Goal: Information Seeking & Learning: Learn about a topic

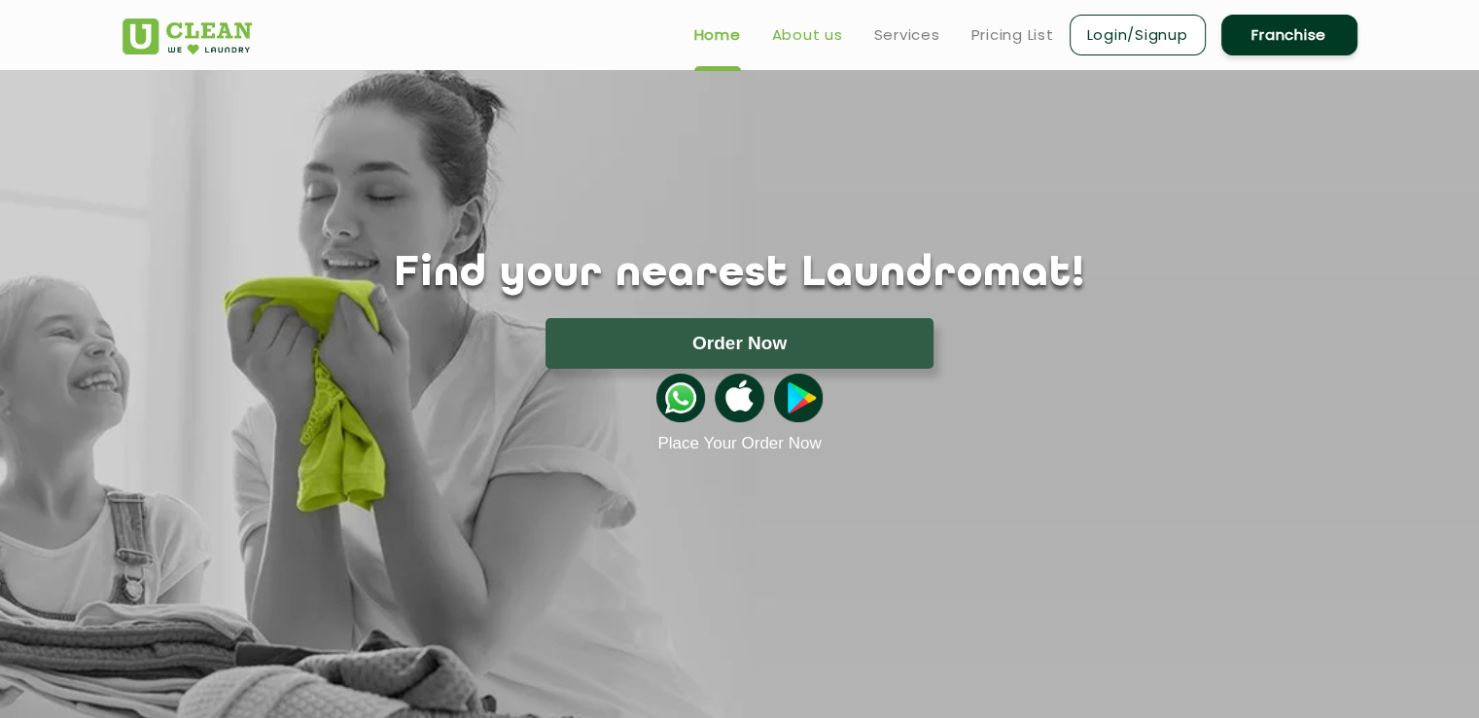
click at [832, 37] on link "About us" at bounding box center [807, 34] width 71 height 23
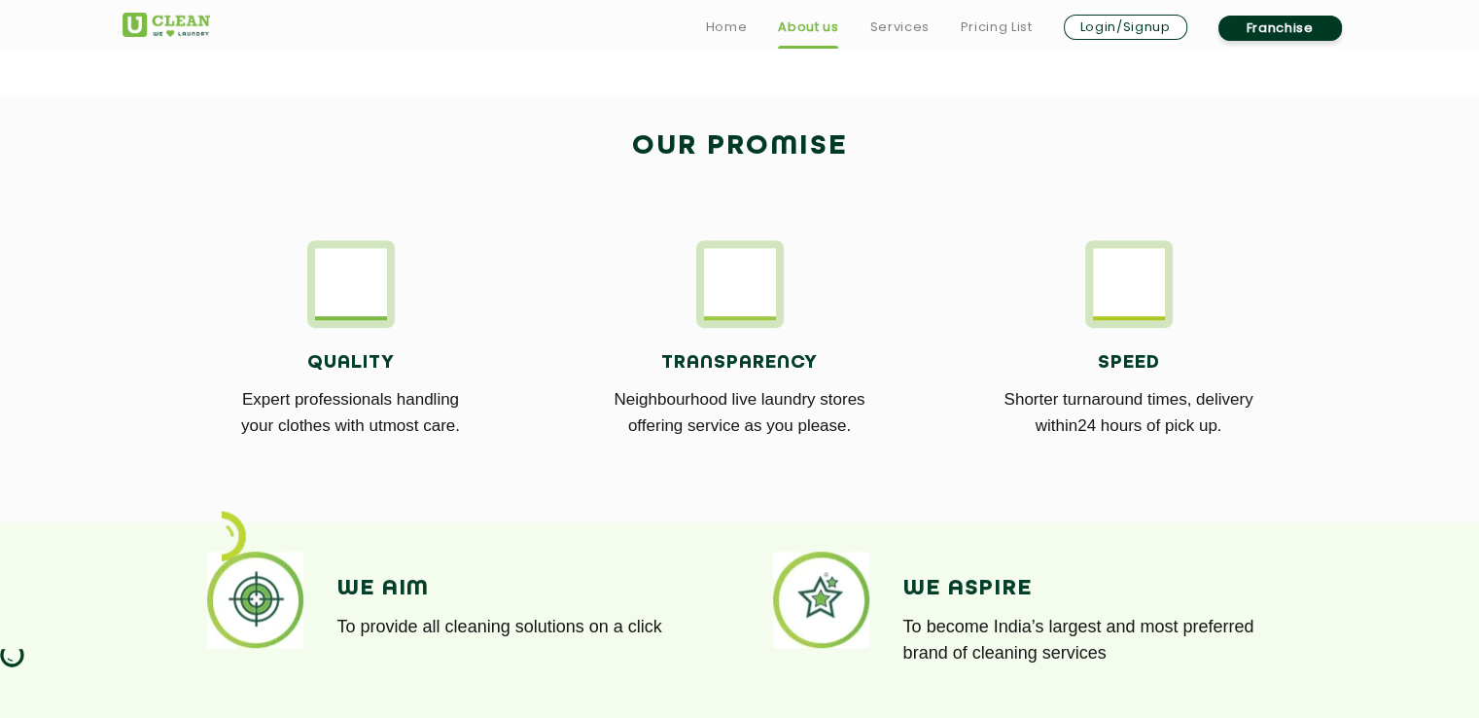
scroll to position [1050, 0]
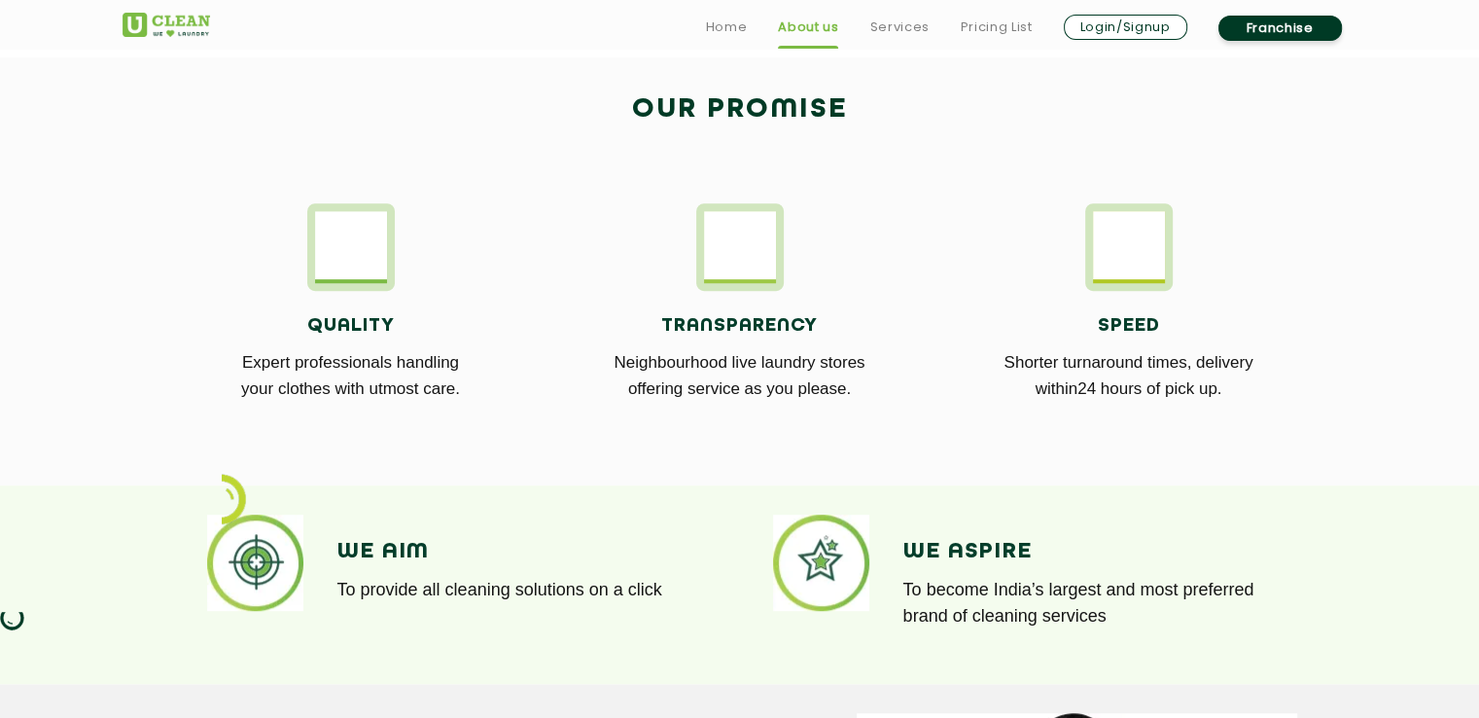
click at [832, 37] on link "About us" at bounding box center [808, 27] width 60 height 23
click at [731, 28] on link "Home" at bounding box center [727, 27] width 42 height 23
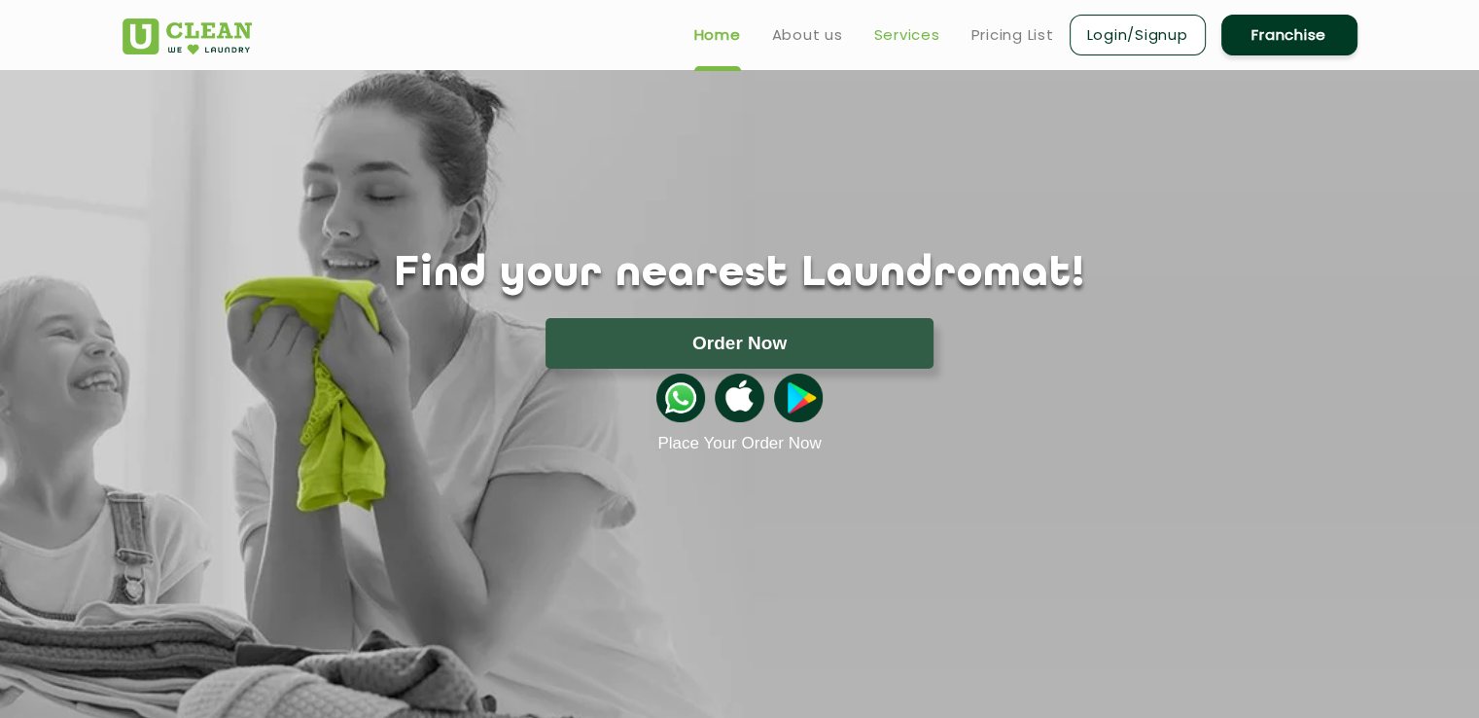
click at [915, 39] on link "Services" at bounding box center [907, 34] width 66 height 23
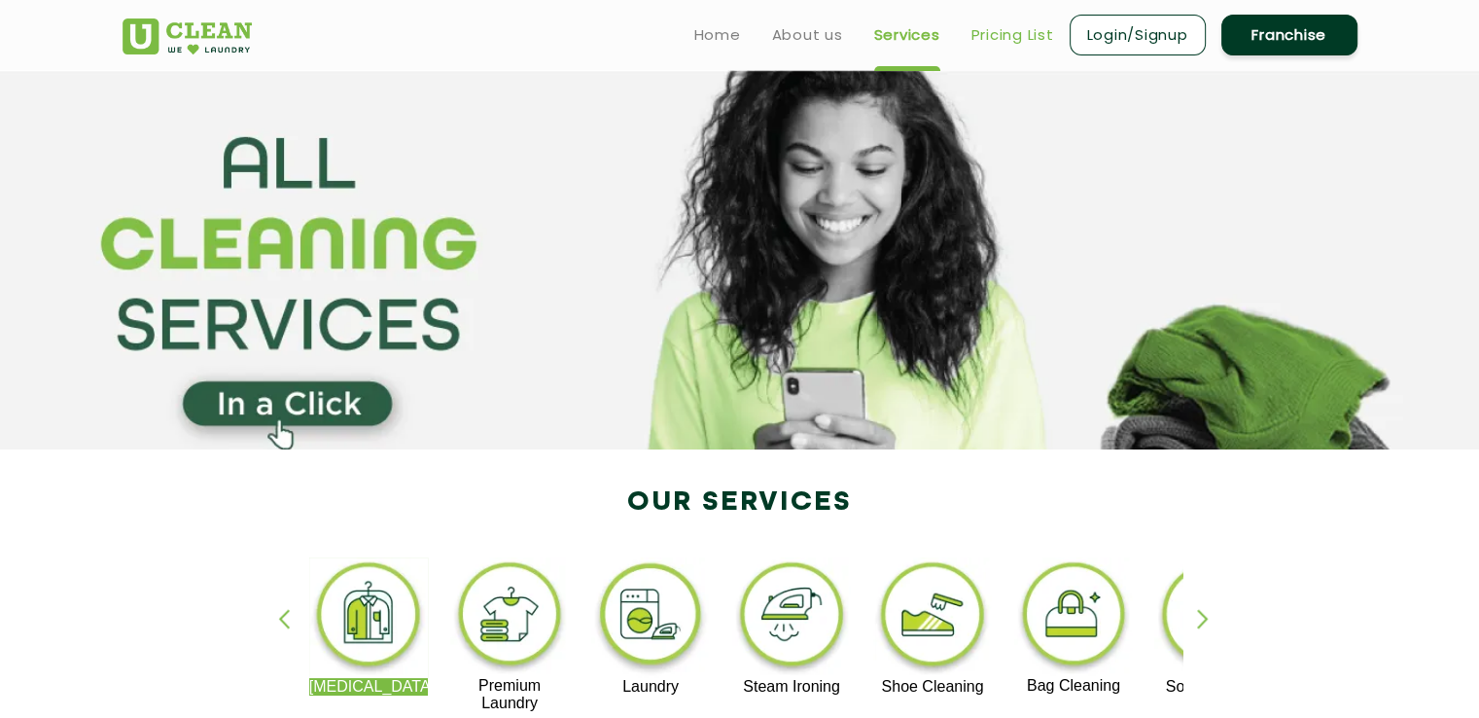
click at [1023, 39] on link "Pricing List" at bounding box center [1012, 34] width 83 height 23
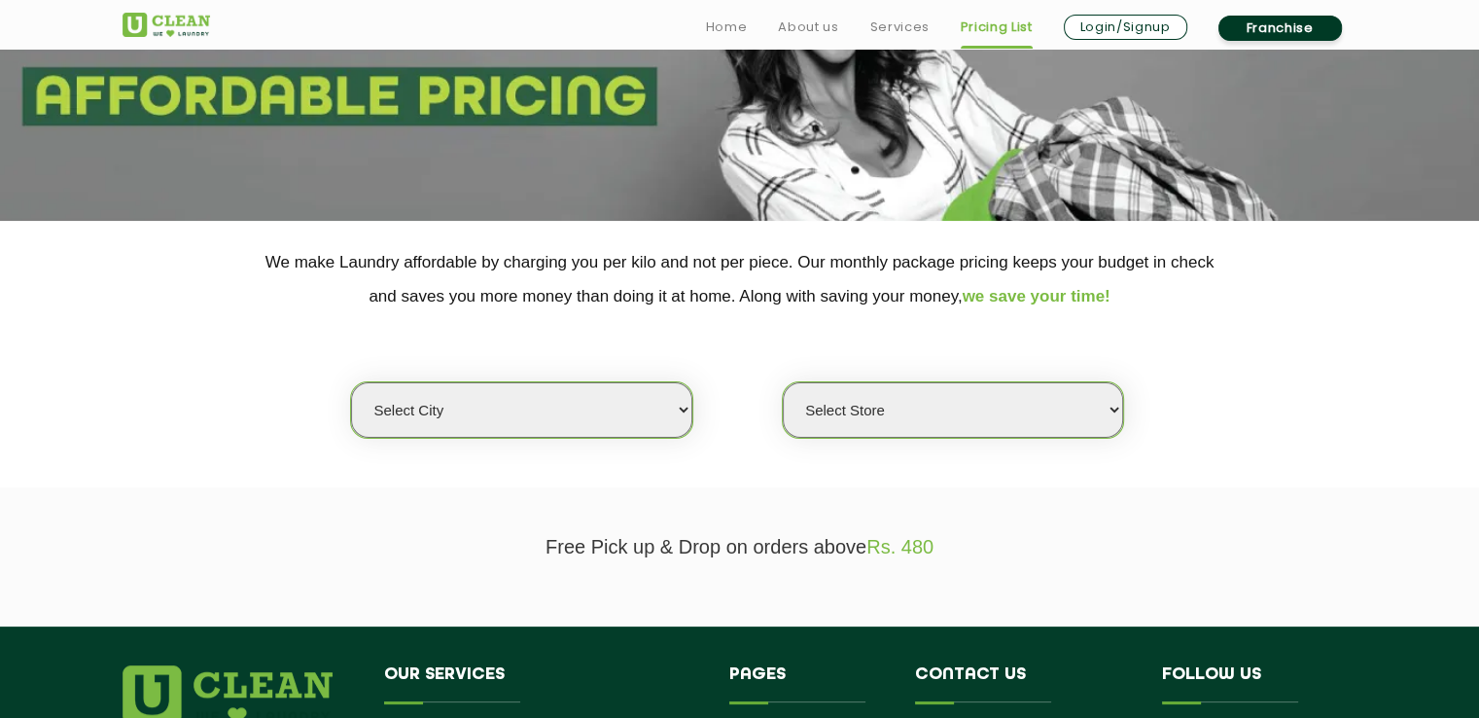
scroll to position [350, 0]
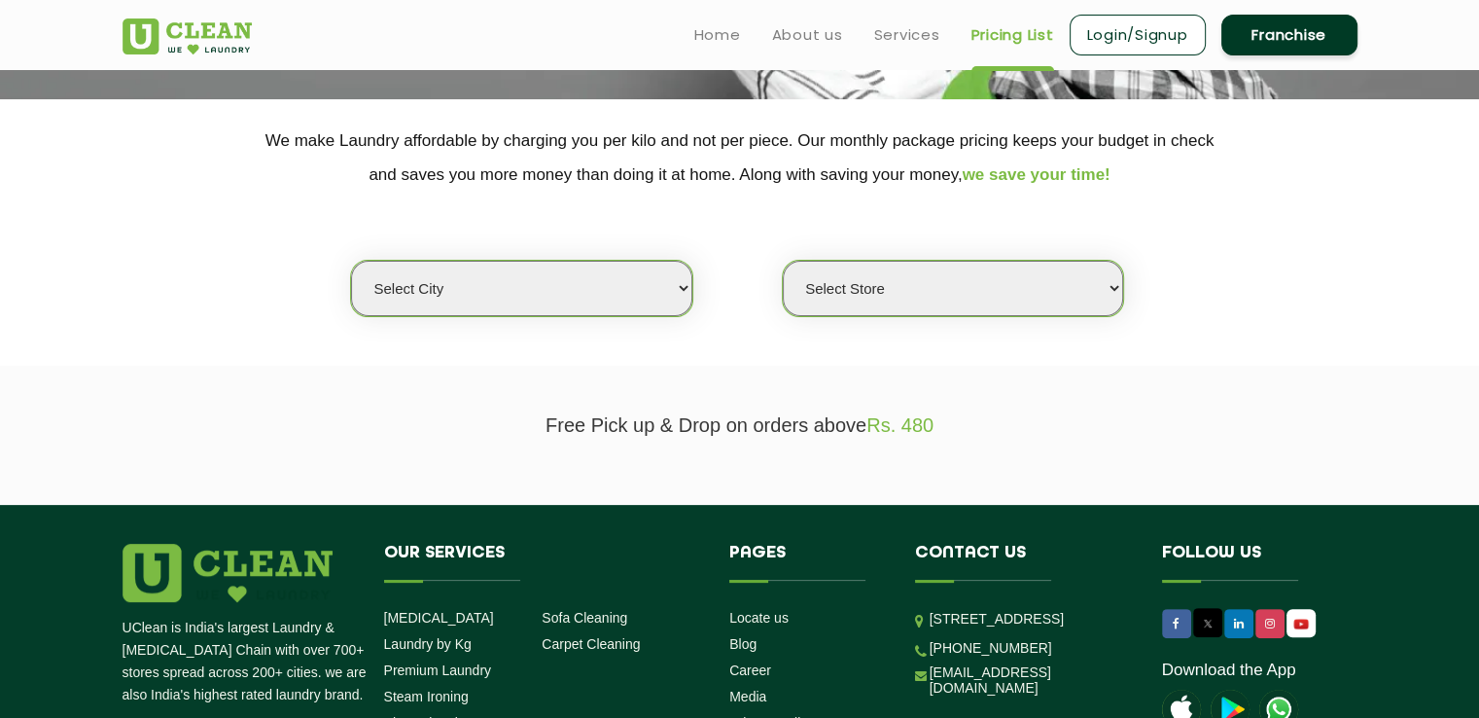
click at [581, 289] on select "Select city Aalo Agartala Agra Ahmedabad Akola Aligarh Alwar - UClean Select Am…" at bounding box center [521, 288] width 340 height 55
select select "4"
click at [351, 261] on select "Select city Aalo Agartala Agra Ahmedabad Akola Aligarh Alwar - UClean Select Am…" at bounding box center [521, 288] width 340 height 55
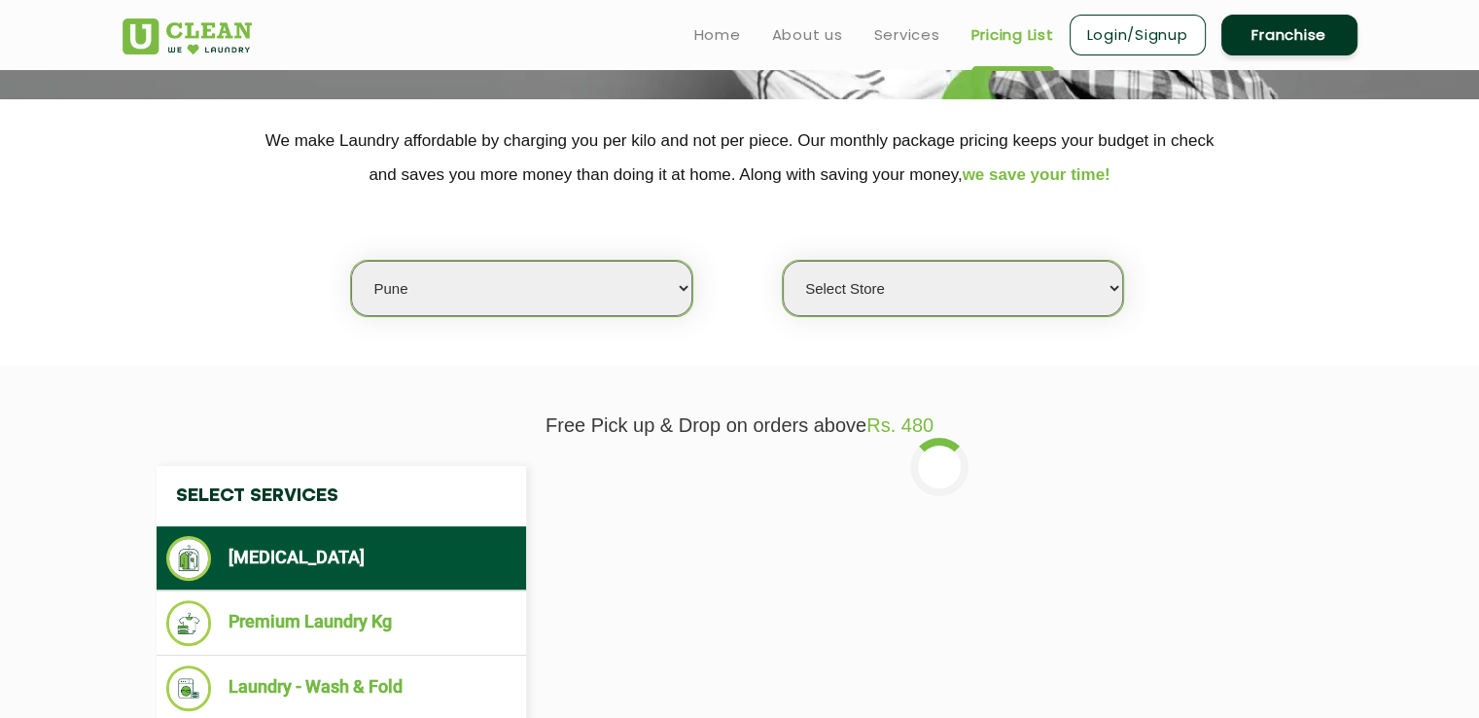
click at [856, 285] on select "Select Store UClean Koregaon Park UClean Baner Pune UClean Keshav Nagar Pune UC…" at bounding box center [953, 288] width 340 height 55
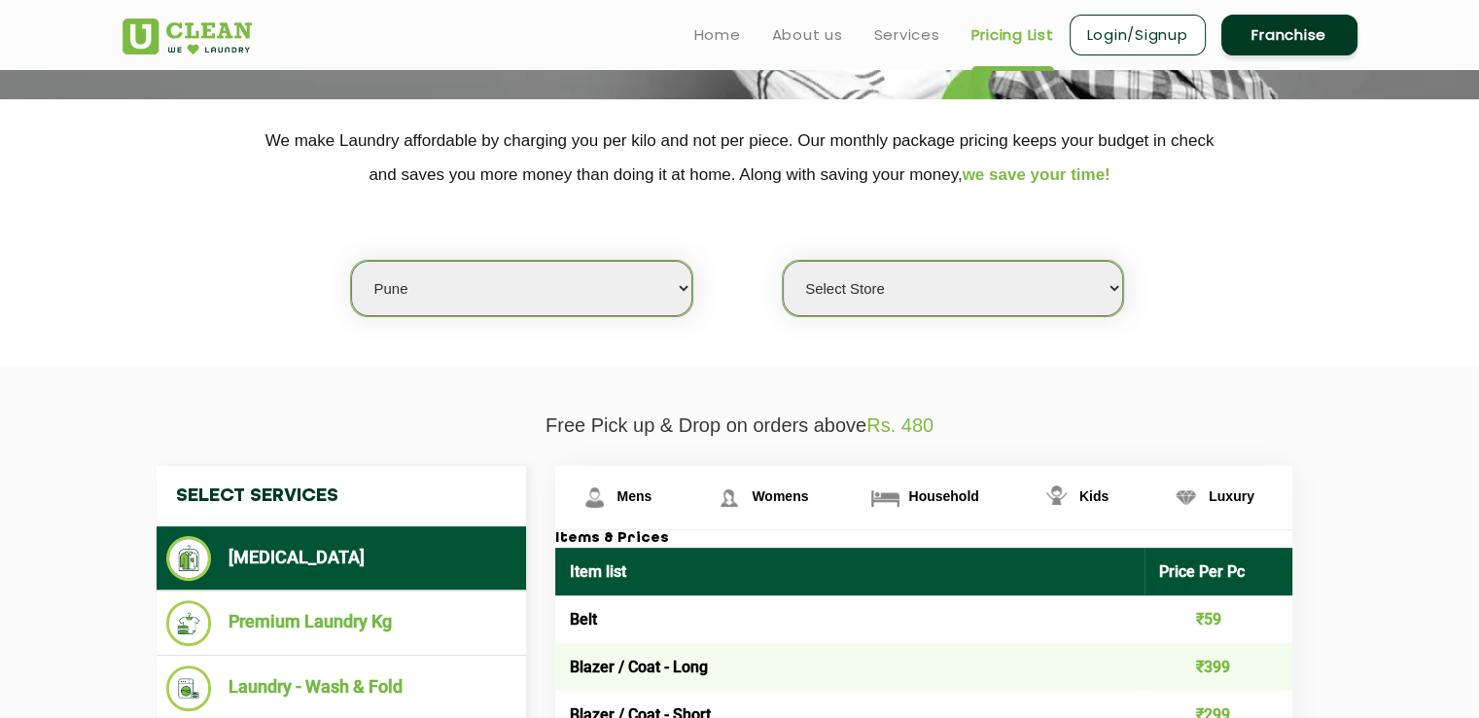
select select "155"
click at [783, 261] on select "Select Store UClean Koregaon Park UClean Baner Pune UClean Keshav Nagar Pune UC…" at bounding box center [953, 288] width 340 height 55
click at [328, 354] on section "We make Laundry affordable by charging you per kilo and not per piece. Our mont…" at bounding box center [739, 232] width 1479 height 266
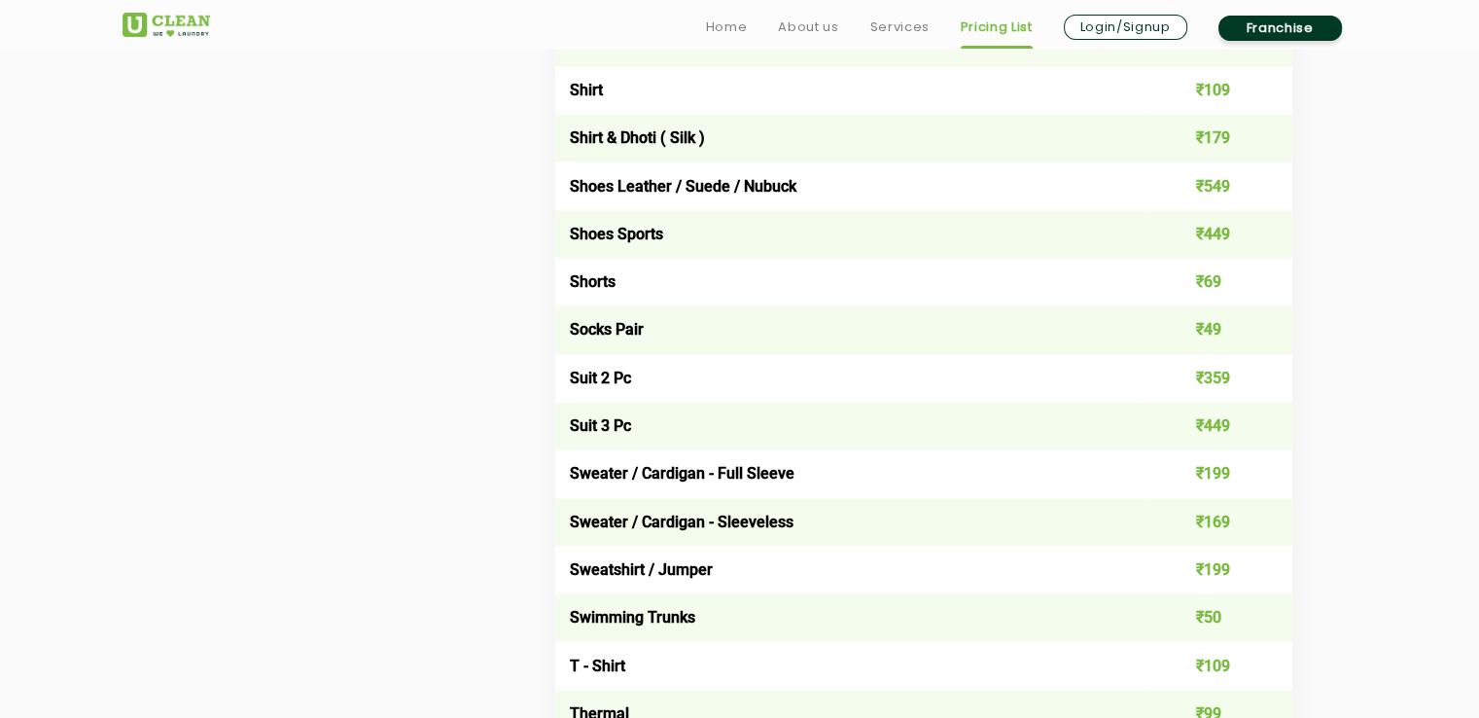
scroll to position [2916, 0]
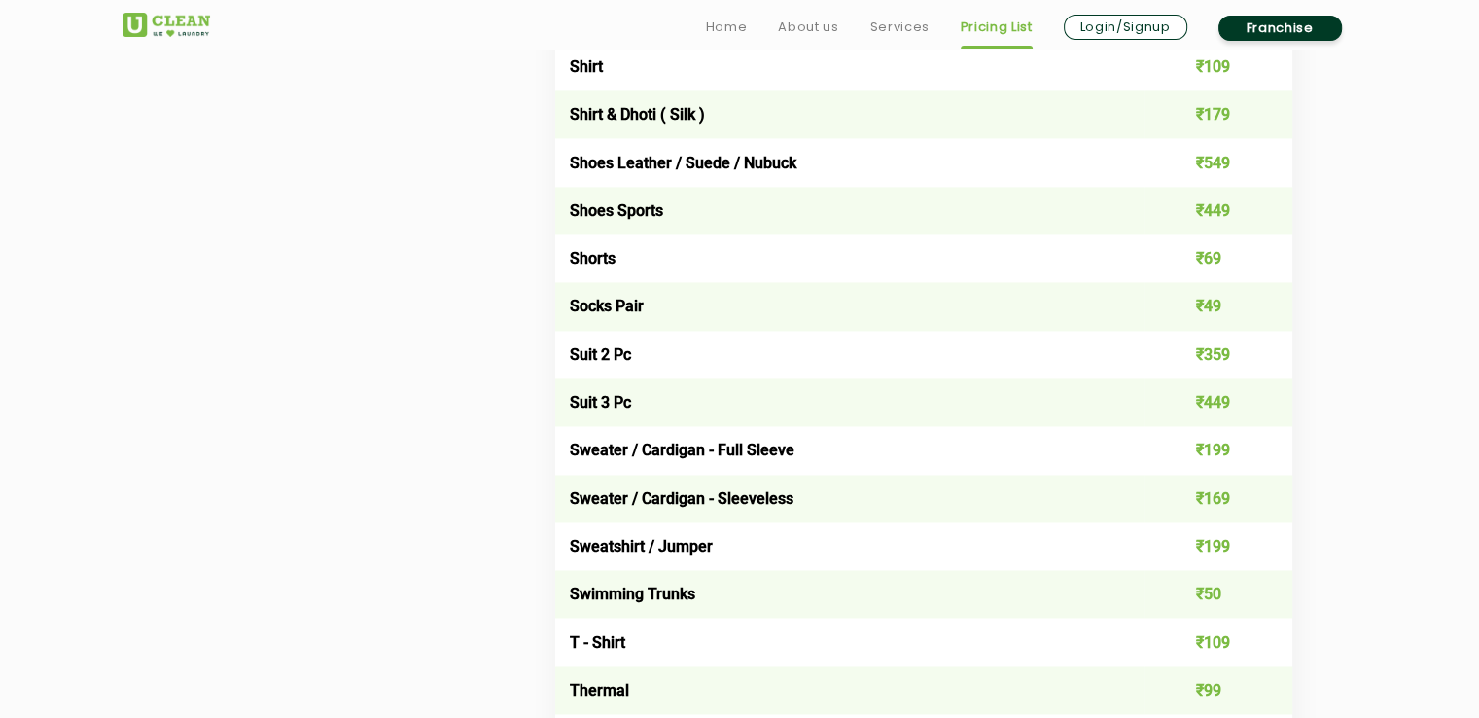
click at [135, 28] on img at bounding box center [167, 25] width 88 height 24
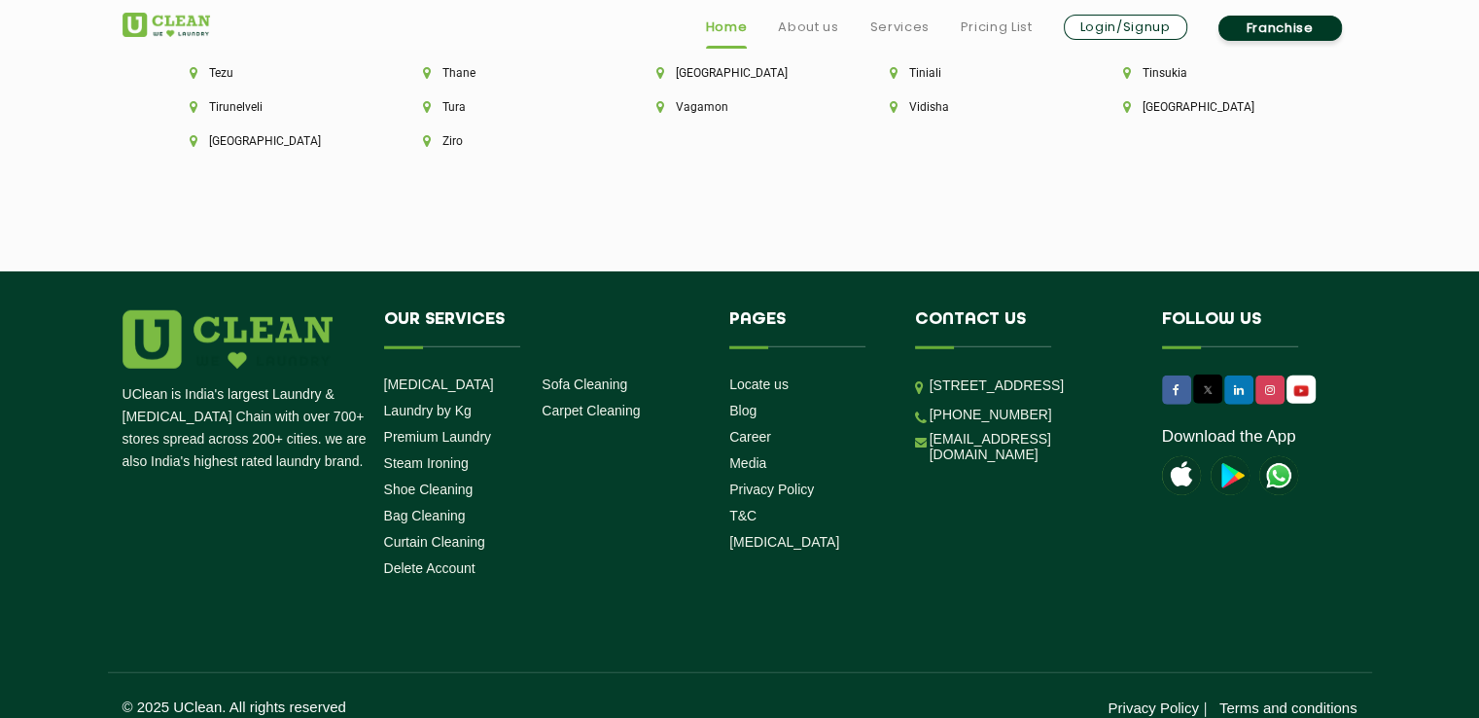
scroll to position [5529, 0]
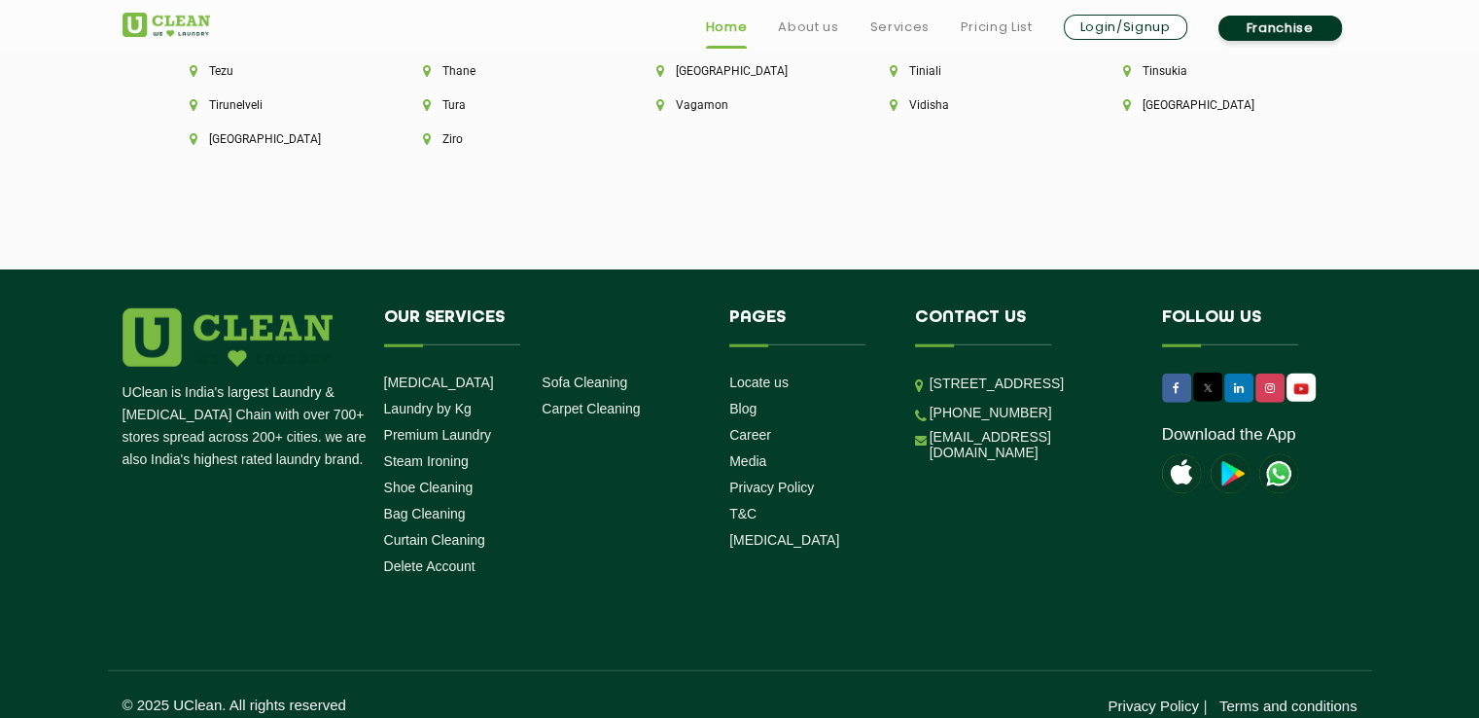
click at [762, 586] on div "UClean is India's largest Laundry & [MEDICAL_DATA] Chain with over 700+ stores …" at bounding box center [740, 511] width 1264 height 406
